Goal: Communication & Community: Answer question/provide support

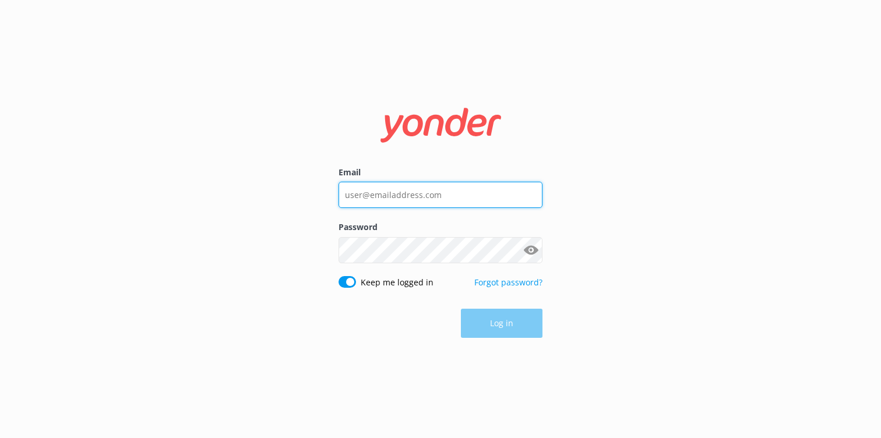
click at [433, 202] on input "Email" at bounding box center [440, 195] width 204 height 26
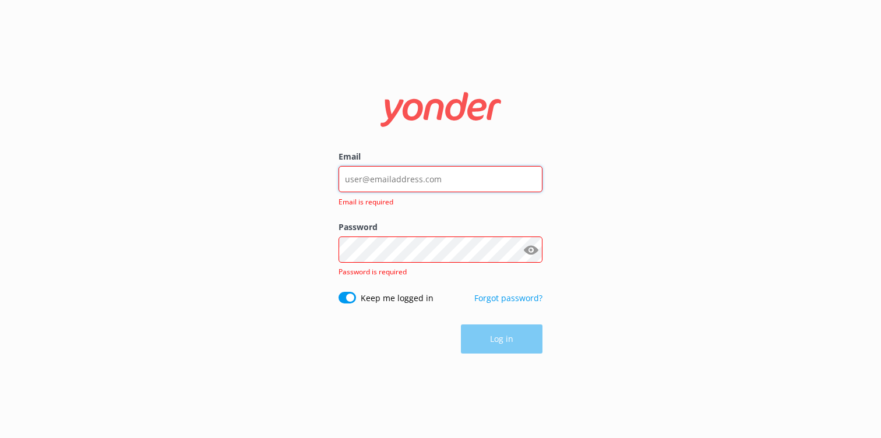
type input "[PERSON_NAME][EMAIL_ADDRESS][DOMAIN_NAME]"
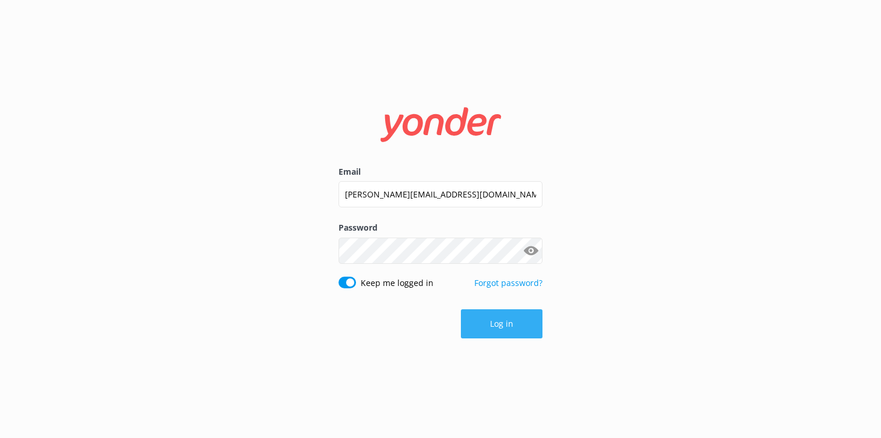
click at [510, 324] on button "Log in" at bounding box center [502, 323] width 82 height 29
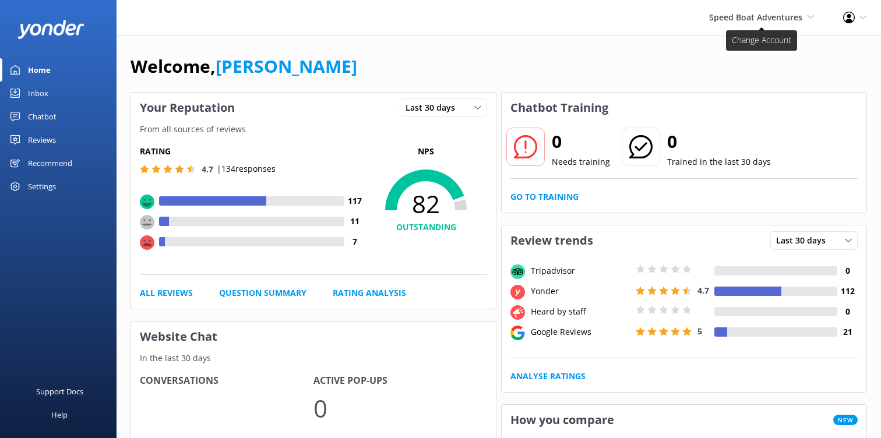
click at [793, 20] on span "Speed Boat Adventures" at bounding box center [755, 17] width 93 height 11
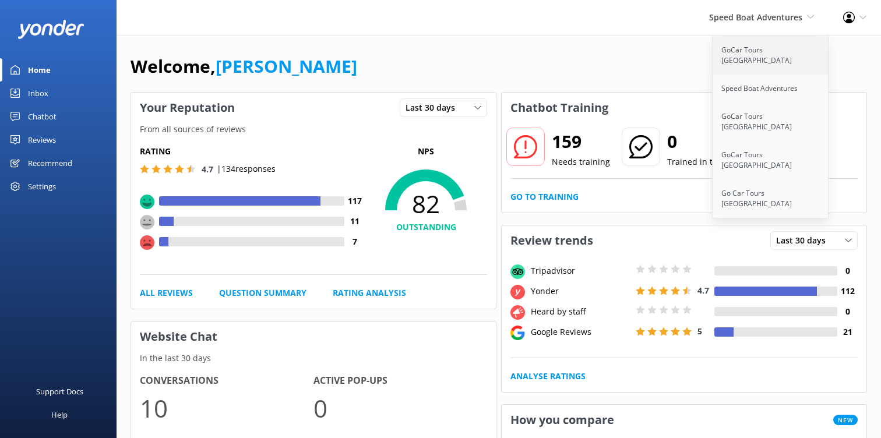
click at [764, 51] on link "GoCar Tours [GEOGRAPHIC_DATA]" at bounding box center [770, 55] width 116 height 38
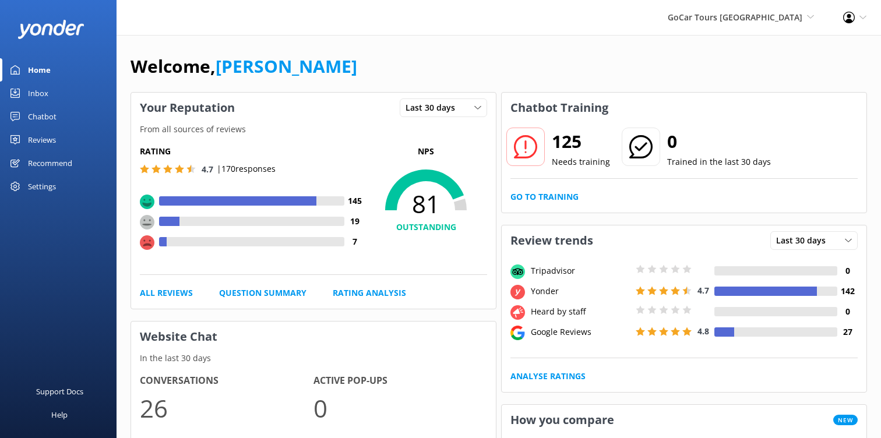
click at [50, 143] on div "Reviews" at bounding box center [42, 139] width 28 height 23
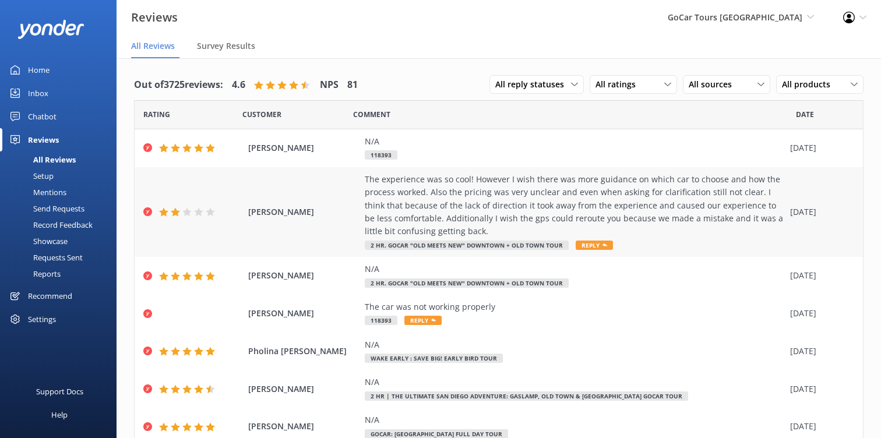
click at [445, 207] on div "The experience was so cool! However I wish there was more guidance on which car…" at bounding box center [574, 205] width 419 height 65
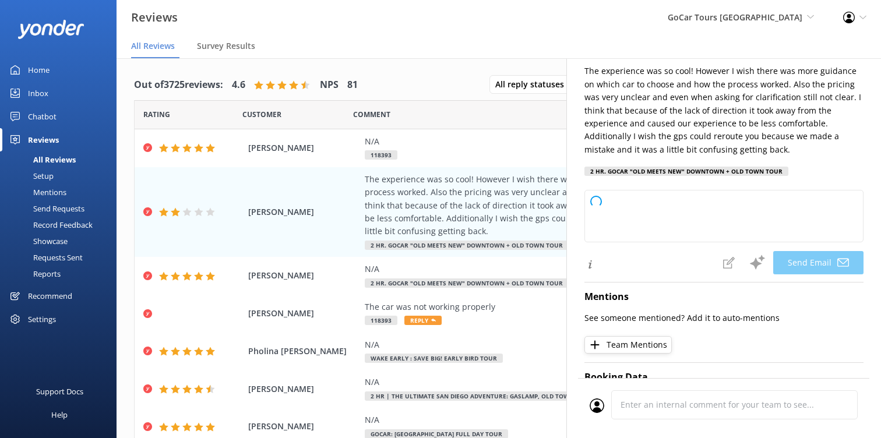
type textarea "Hi Lillian, Thank you for your honest feedback and for sharing your experience …"
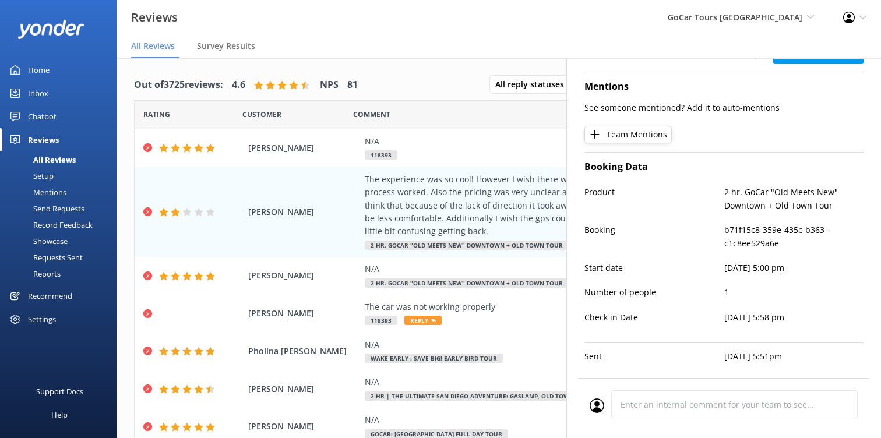
scroll to position [306, 0]
